Goal: Information Seeking & Learning: Learn about a topic

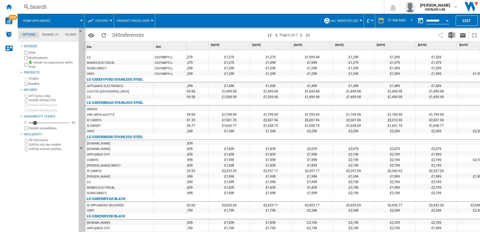
scroll to position [1190, 0]
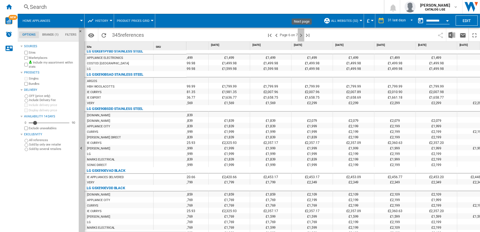
click at [302, 37] on ng-md-icon "Next page" at bounding box center [301, 35] width 7 height 7
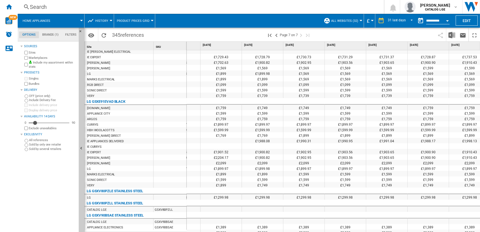
scroll to position [0, 456]
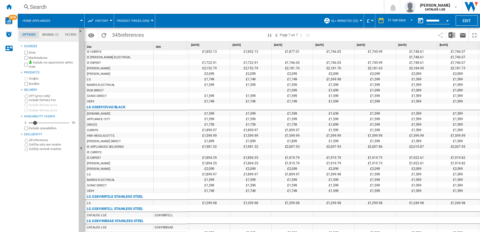
click at [179, 169] on div at bounding box center [170, 169] width 33 height 6
click at [276, 36] on ng-md-icon ">Previous page" at bounding box center [276, 35] width 7 height 7
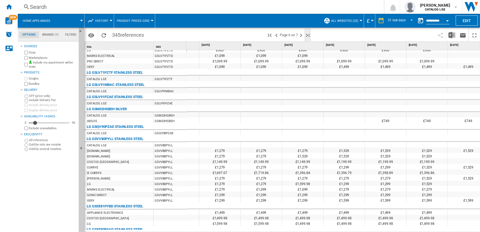
click at [309, 36] on ng-md-icon "Last page" at bounding box center [307, 35] width 7 height 7
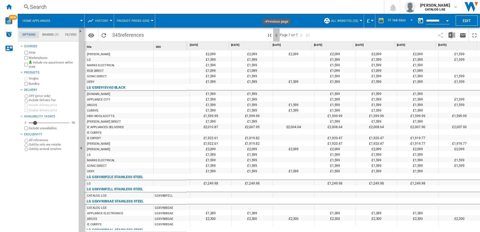
click at [276, 36] on ng-md-icon ">Previous page" at bounding box center [276, 35] width 7 height 7
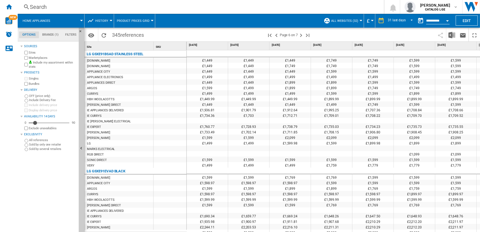
click at [276, 36] on ng-md-icon ">Previous page" at bounding box center [276, 35] width 7 height 7
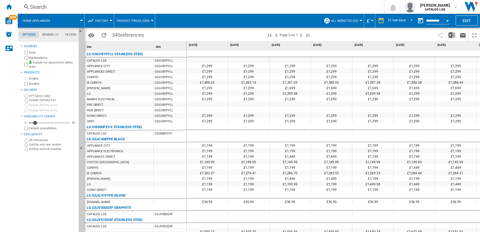
click at [276, 36] on ng-md-icon ">Previous page" at bounding box center [276, 35] width 7 height 7
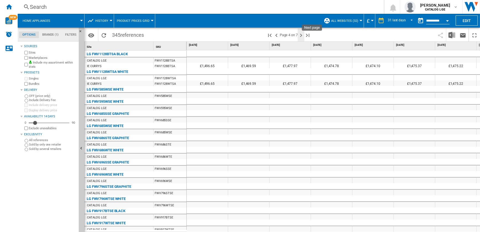
click at [301, 35] on ng-md-icon "Next page" at bounding box center [301, 35] width 7 height 7
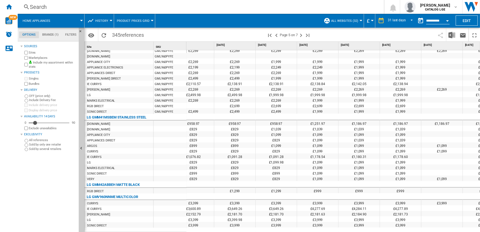
scroll to position [0, 857]
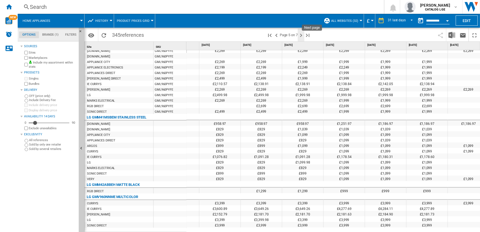
click at [302, 34] on ng-md-icon "Next page" at bounding box center [301, 35] width 7 height 7
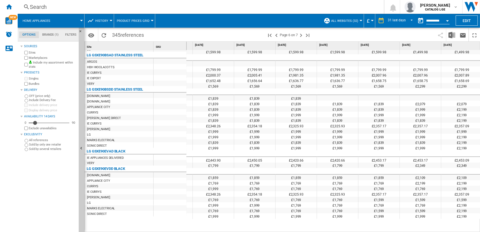
scroll to position [0, 745]
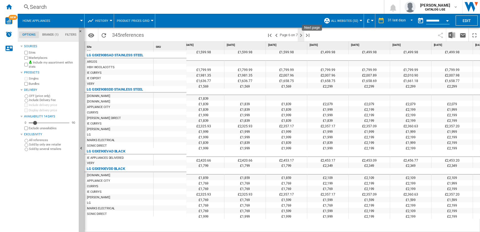
click at [301, 36] on ng-md-icon "Next page" at bounding box center [301, 35] width 7 height 7
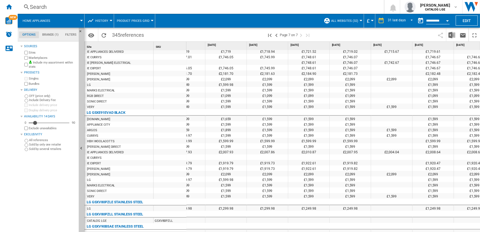
scroll to position [57, 947]
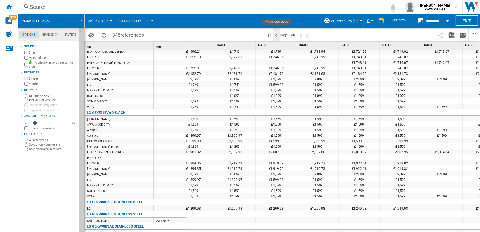
click at [276, 36] on ng-md-icon ">Previous page" at bounding box center [276, 35] width 7 height 7
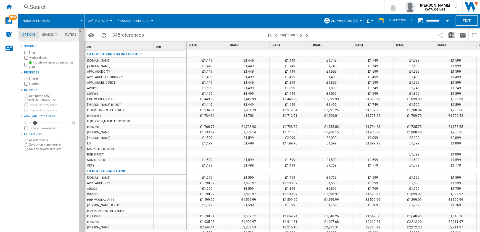
click at [276, 36] on ng-md-icon ">Previous page" at bounding box center [276, 35] width 7 height 7
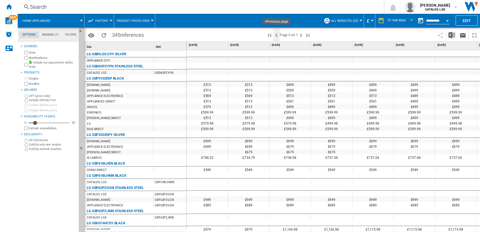
click at [276, 36] on ng-md-icon ">Previous page" at bounding box center [276, 35] width 7 height 7
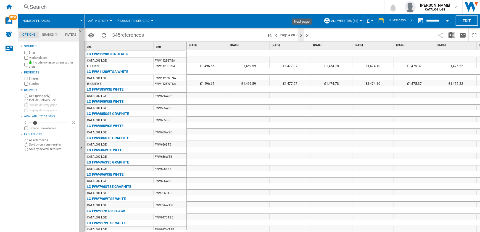
click at [303, 36] on ng-md-icon "Next page" at bounding box center [301, 35] width 7 height 7
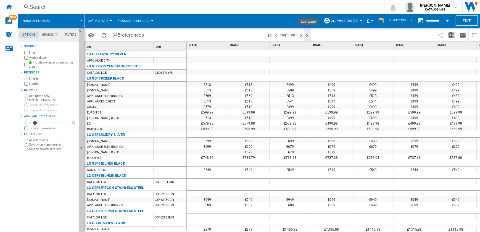
click at [308, 37] on ng-md-icon "Last page" at bounding box center [307, 35] width 7 height 7
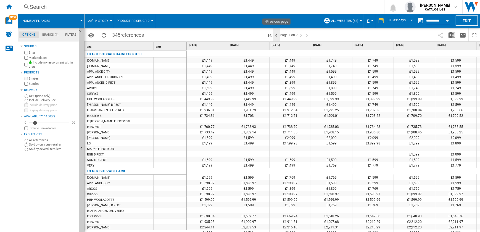
click at [277, 36] on ng-md-icon ">Previous page" at bounding box center [276, 35] width 7 height 7
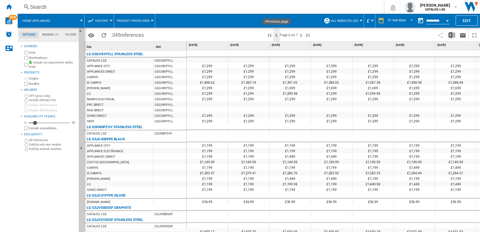
click at [276, 35] on ng-md-icon ">Previous page" at bounding box center [276, 35] width 7 height 7
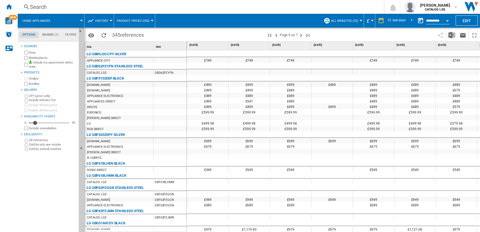
scroll to position [0, 990]
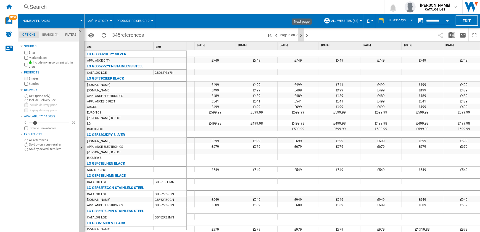
click at [301, 35] on ng-md-icon "Next page" at bounding box center [301, 35] width 7 height 7
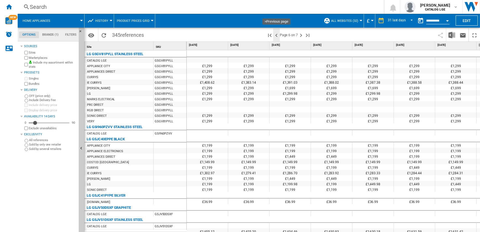
click at [277, 35] on ng-md-icon ">Previous page" at bounding box center [276, 35] width 7 height 7
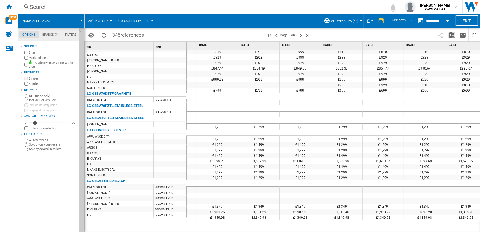
scroll to position [0, 631]
